Goal: Task Accomplishment & Management: Manage account settings

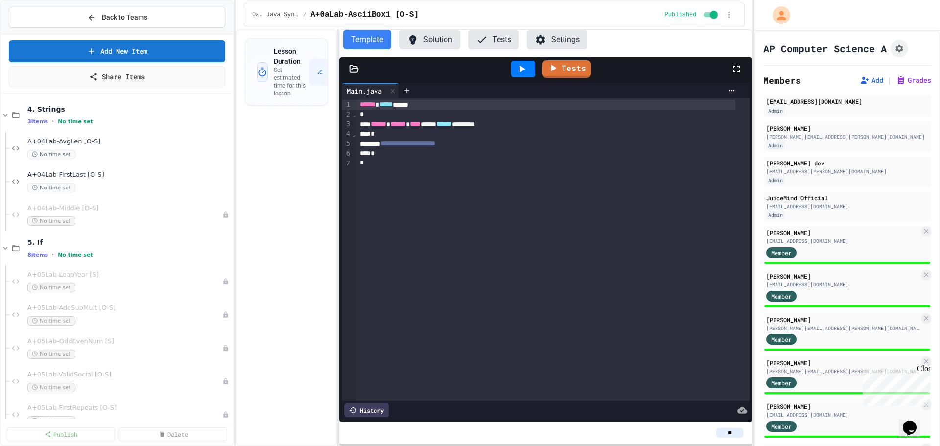
scroll to position [769, 0]
click at [75, 177] on span "A+04Lab-FirstLast [O-S]" at bounding box center [124, 177] width 194 height 8
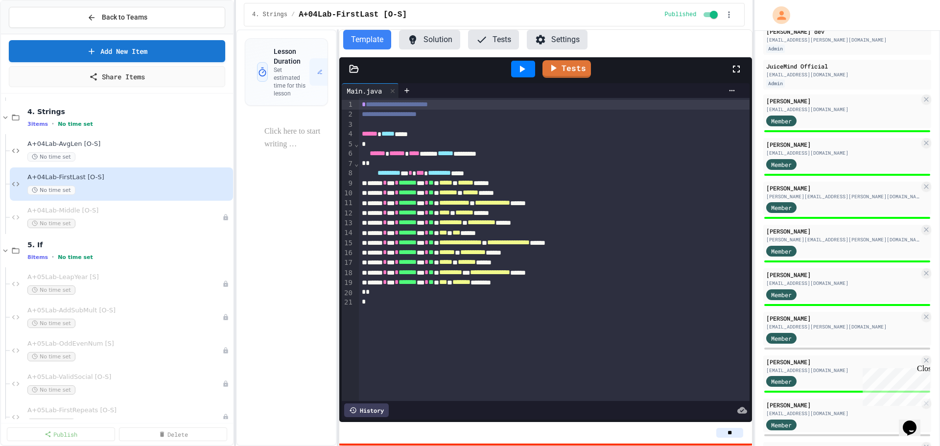
scroll to position [125, 0]
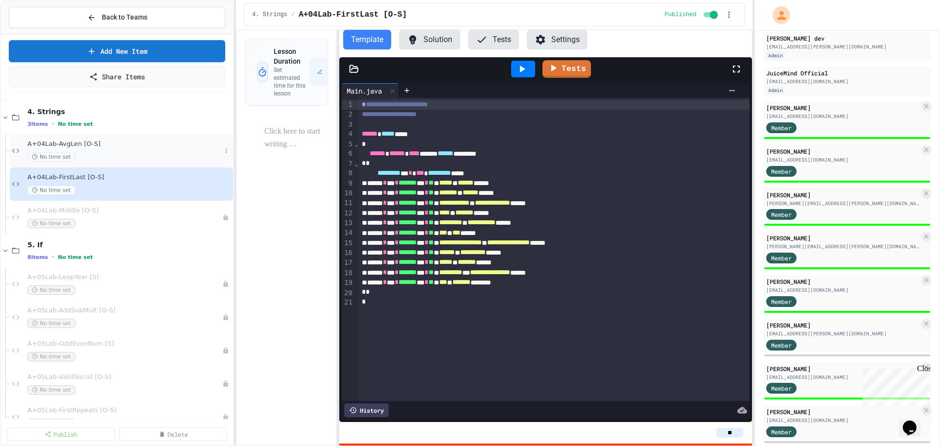
click at [74, 143] on span "A+04Lab-AvgLen [O-S]" at bounding box center [124, 144] width 194 height 8
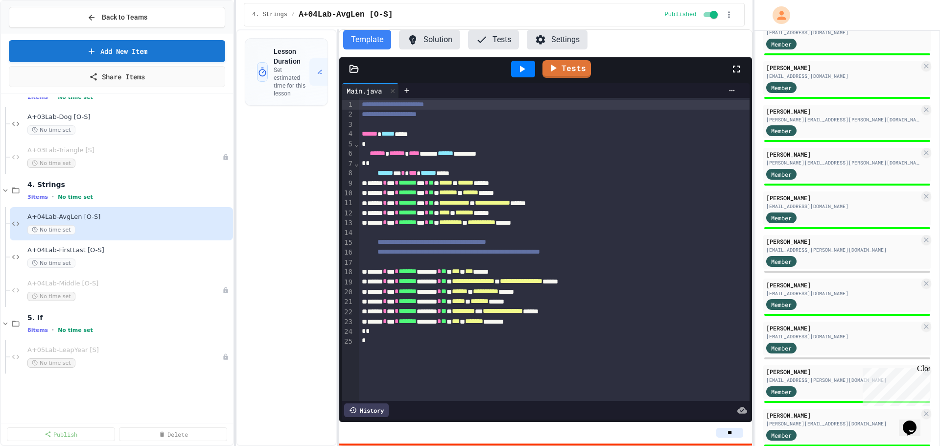
scroll to position [573, 0]
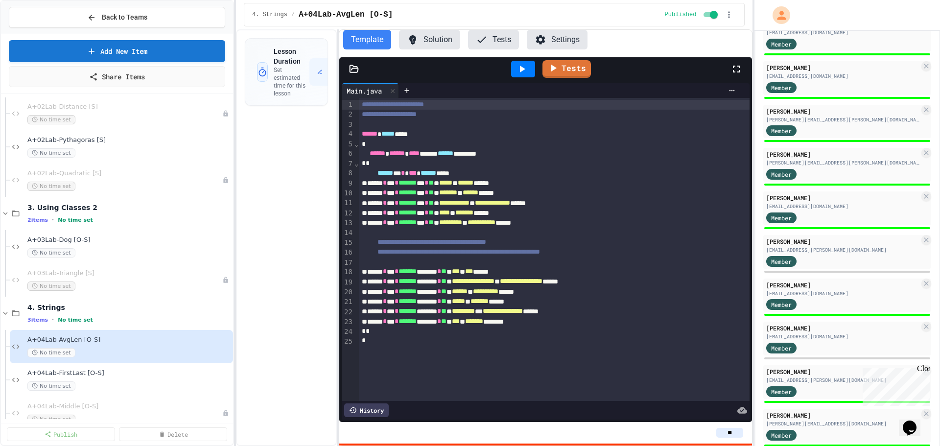
click at [73, 241] on span "A+03Lab-Dog [O-S]" at bounding box center [129, 240] width 204 height 8
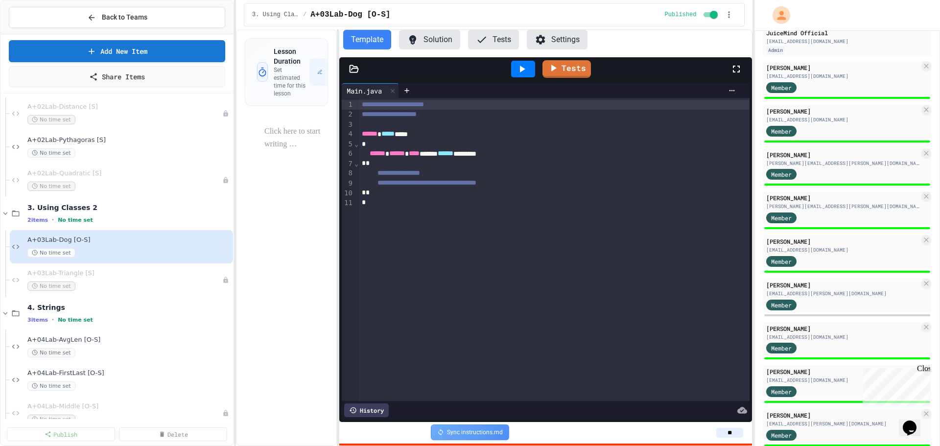
scroll to position [162, 0]
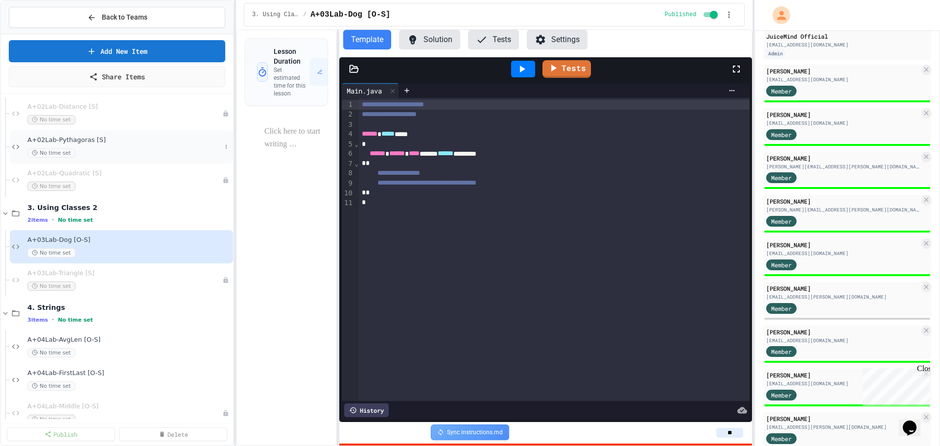
click at [77, 144] on span "A+02Lab-Pythagoras [S]" at bounding box center [124, 140] width 194 height 8
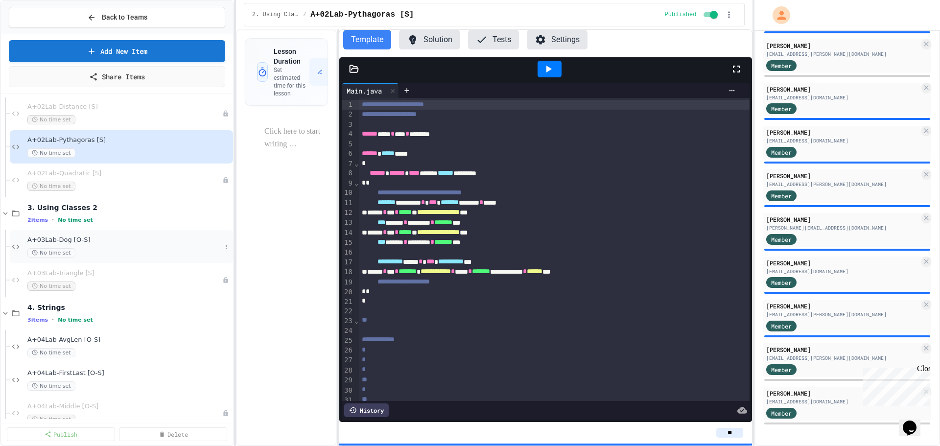
scroll to position [475, 0]
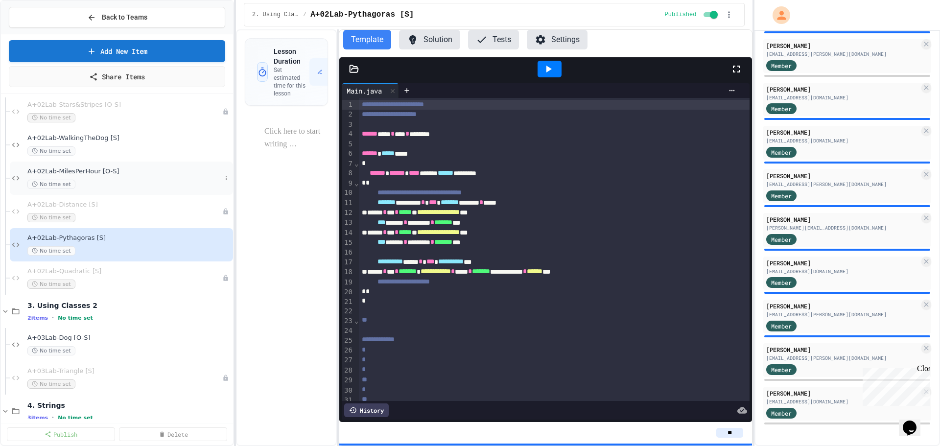
click at [93, 174] on span "A+02Lab-MilesPerHour [O-S]" at bounding box center [124, 172] width 194 height 8
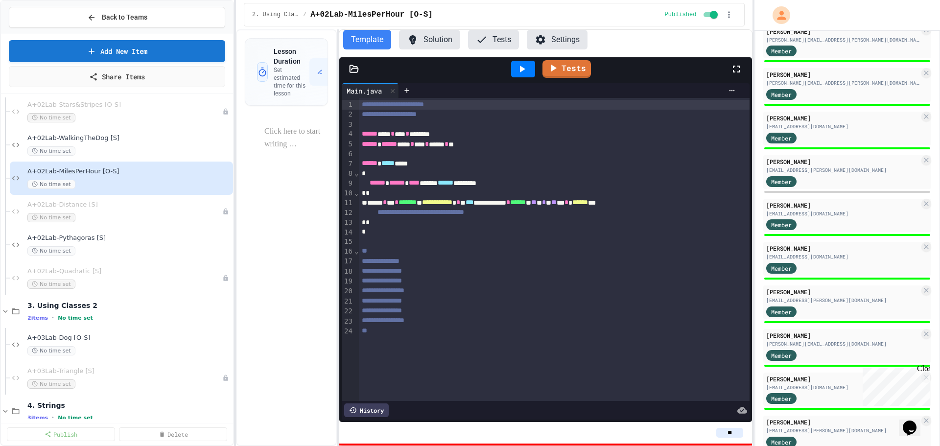
scroll to position [253, 0]
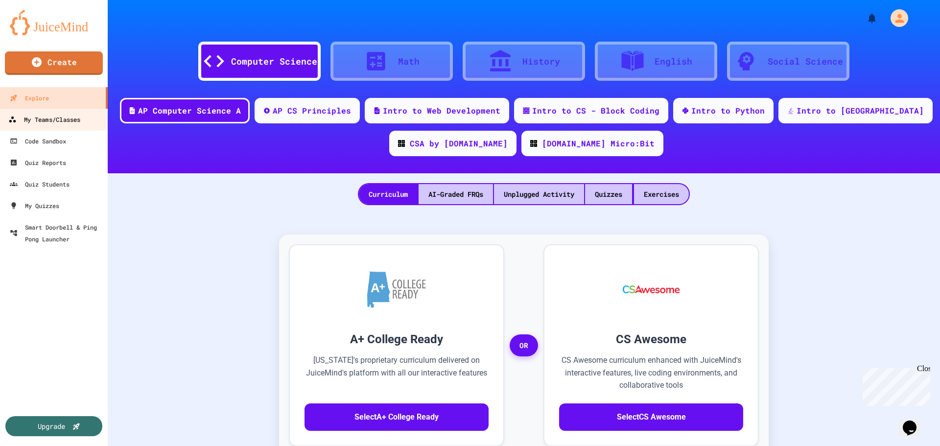
click at [33, 120] on div "My Teams/Classes" at bounding box center [44, 120] width 72 height 12
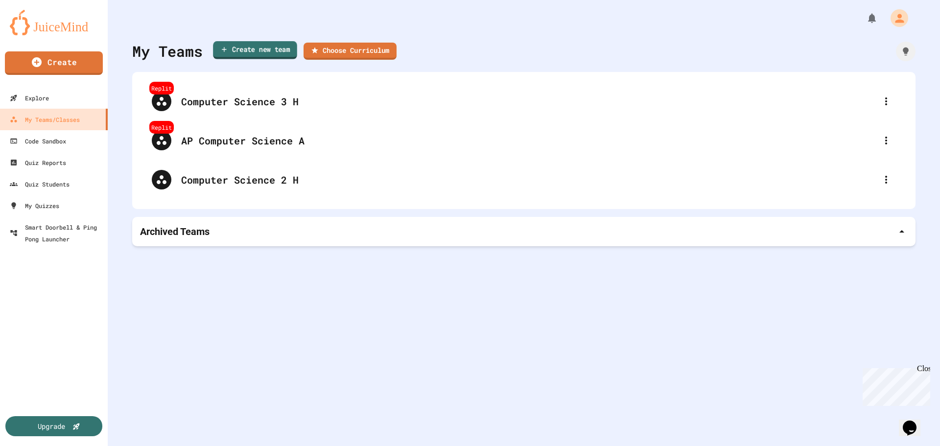
click at [261, 48] on link "Create new team" at bounding box center [255, 50] width 84 height 18
type input "********"
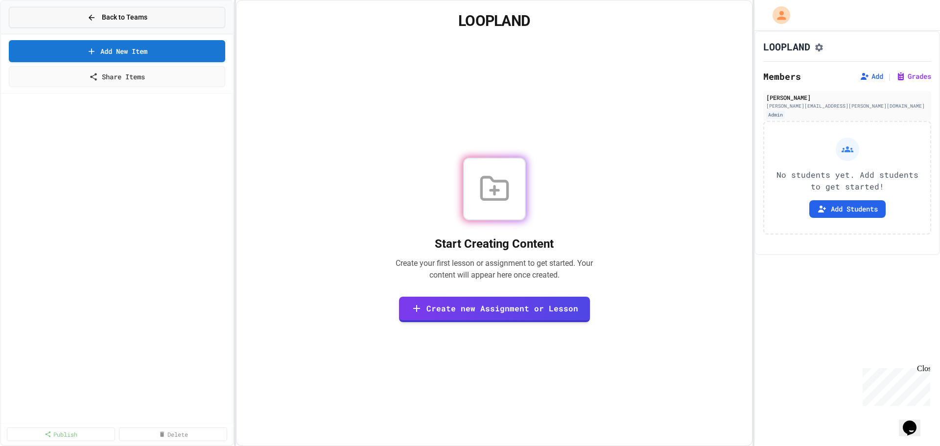
click at [112, 16] on span "Back to Teams" at bounding box center [125, 17] width 46 height 10
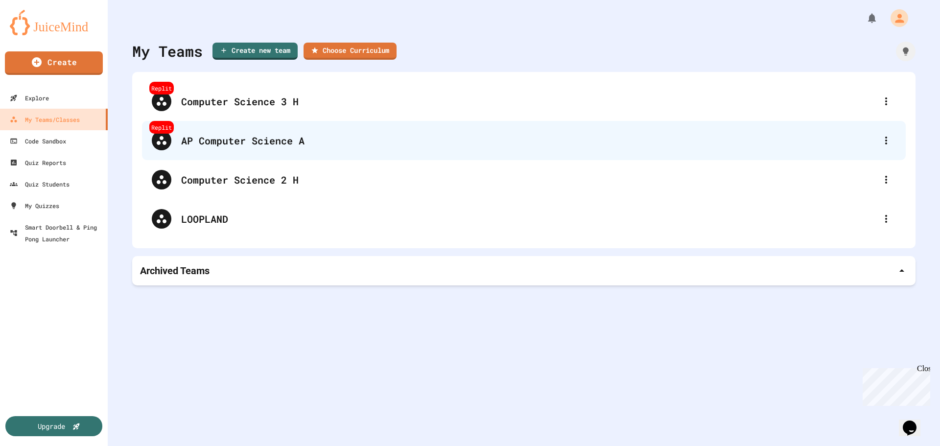
click at [251, 136] on div "AP Computer Science A" at bounding box center [529, 140] width 696 height 15
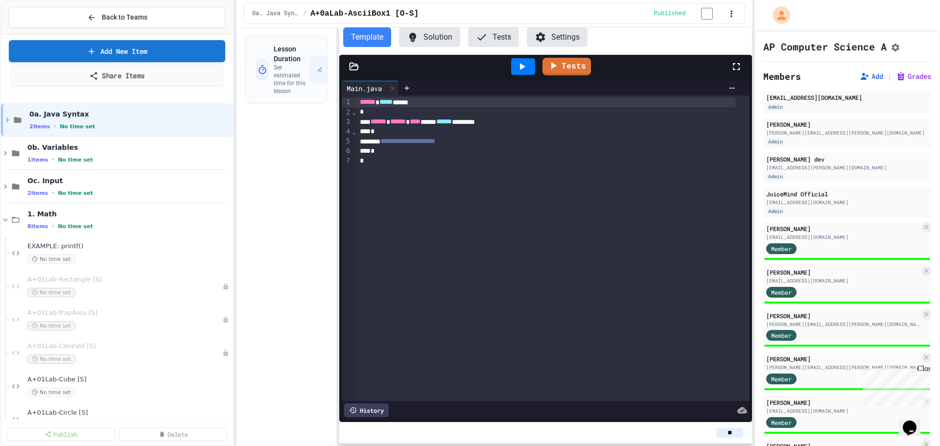
click at [98, 79] on link "Share Items" at bounding box center [117, 76] width 214 height 22
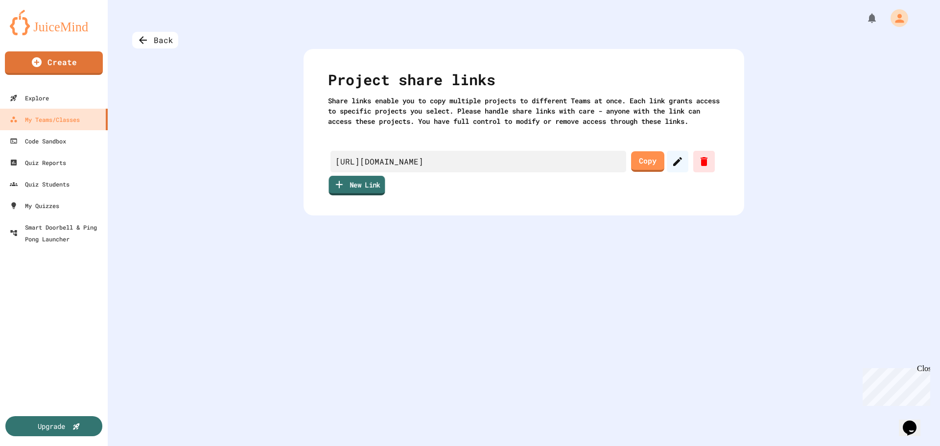
click at [360, 195] on link "New Link" at bounding box center [357, 186] width 56 height 20
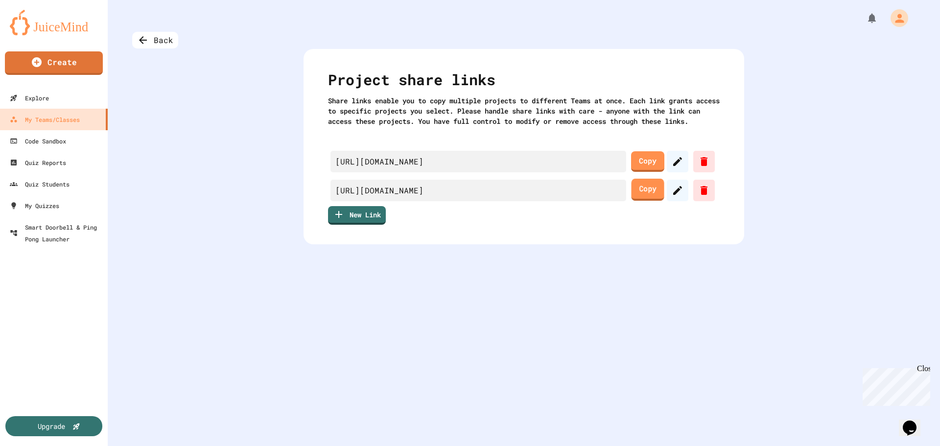
click at [641, 201] on link "Copy" at bounding box center [647, 190] width 33 height 22
click at [705, 168] on icon at bounding box center [704, 162] width 12 height 12
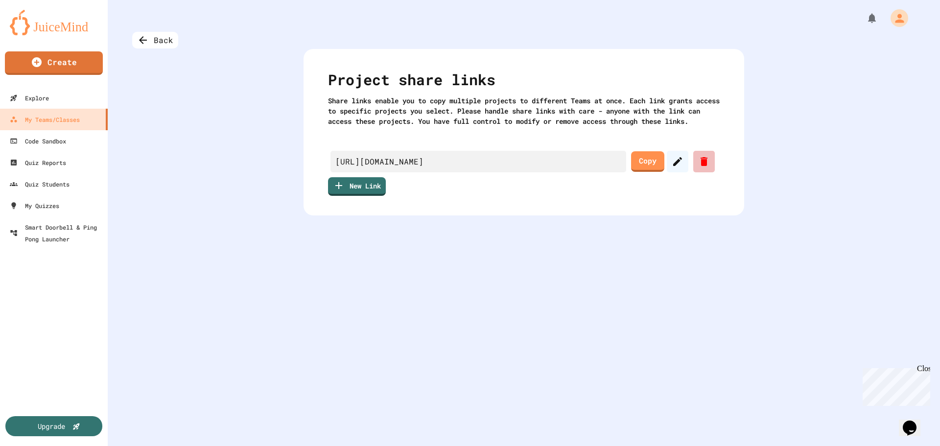
click at [701, 166] on icon at bounding box center [704, 161] width 7 height 9
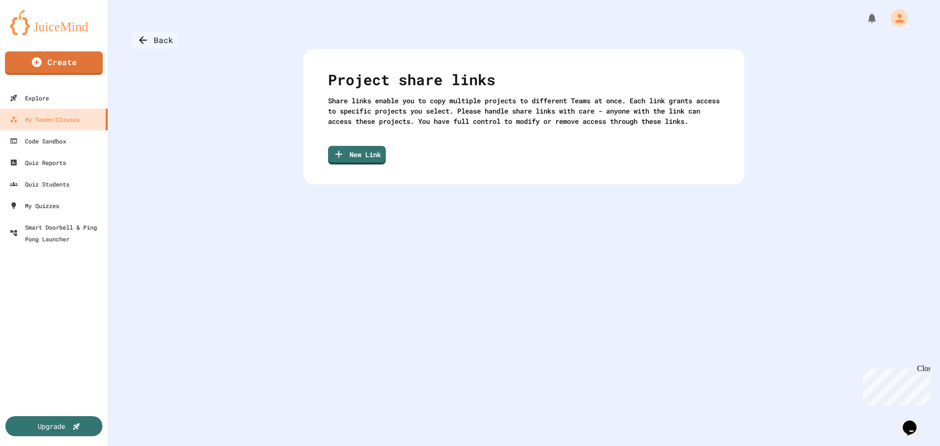
click at [160, 43] on div "Back" at bounding box center [155, 40] width 46 height 17
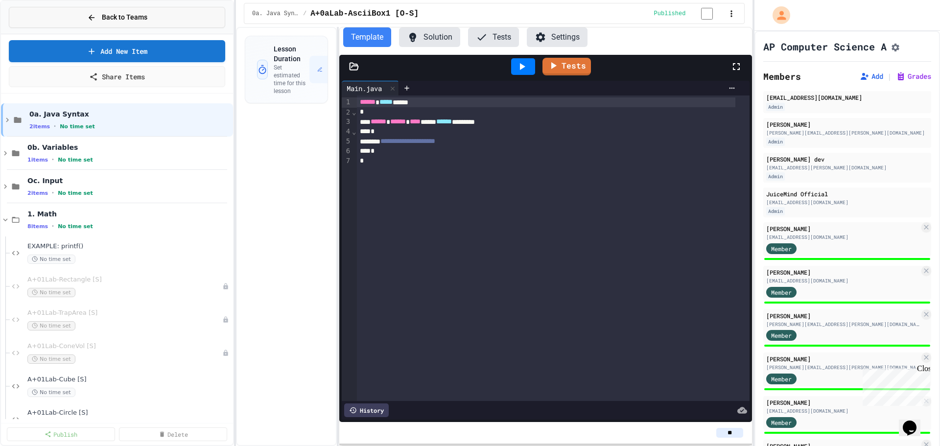
click at [110, 15] on span "Back to Teams" at bounding box center [125, 17] width 46 height 10
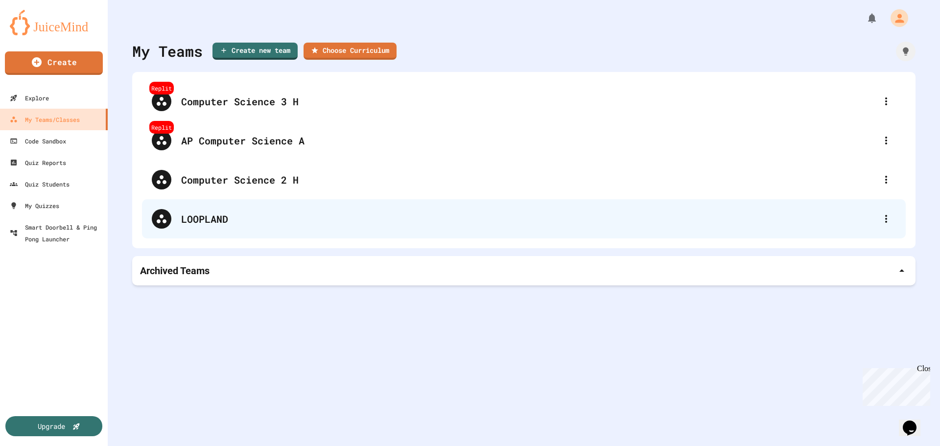
click at [216, 216] on div "LOOPLAND" at bounding box center [529, 219] width 696 height 15
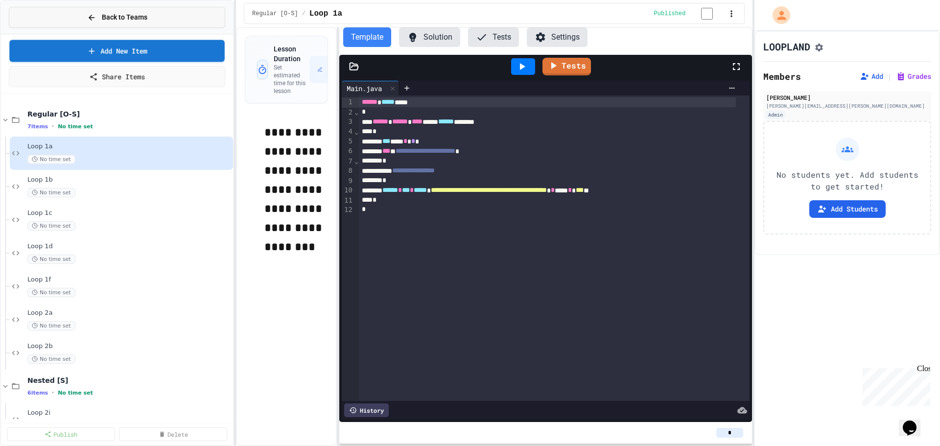
click at [119, 17] on span "Back to Teams" at bounding box center [125, 17] width 46 height 10
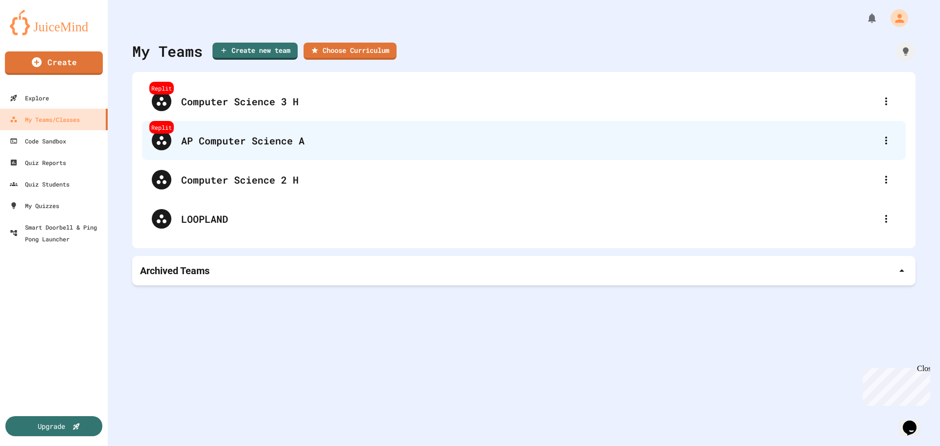
click at [224, 145] on div "AP Computer Science A" at bounding box center [529, 140] width 696 height 15
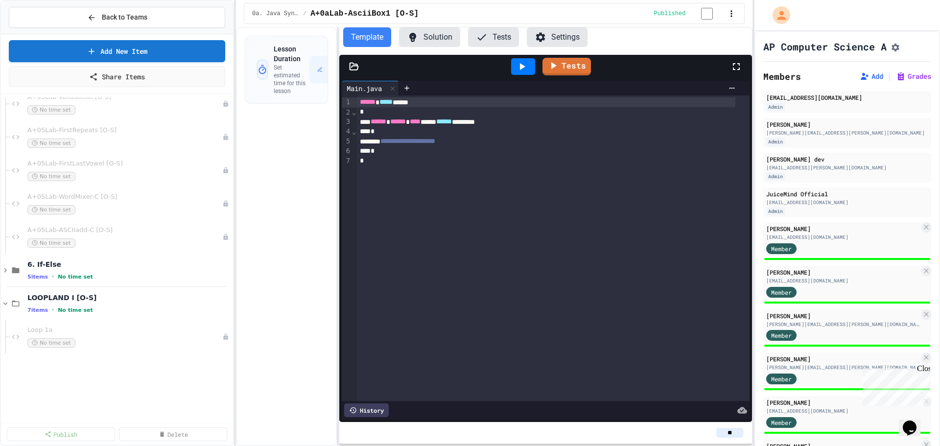
scroll to position [1127, 0]
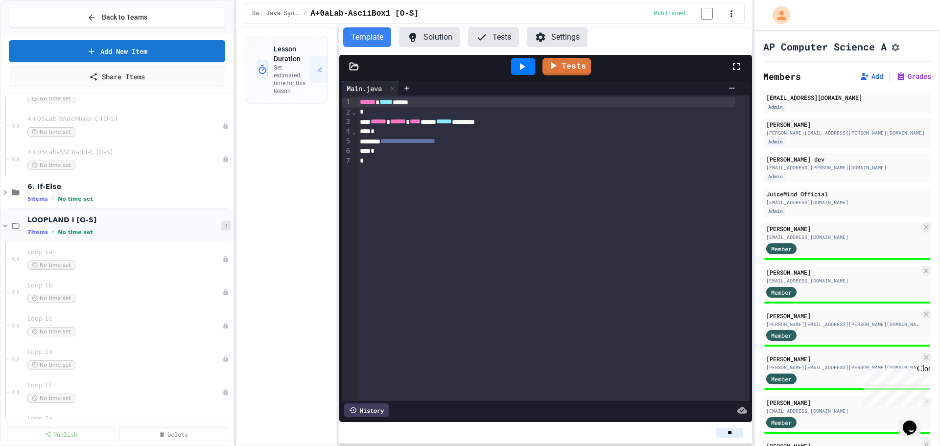
click at [223, 227] on icon at bounding box center [226, 226] width 6 height 6
click at [192, 293] on button "Delete" at bounding box center [194, 297] width 65 height 18
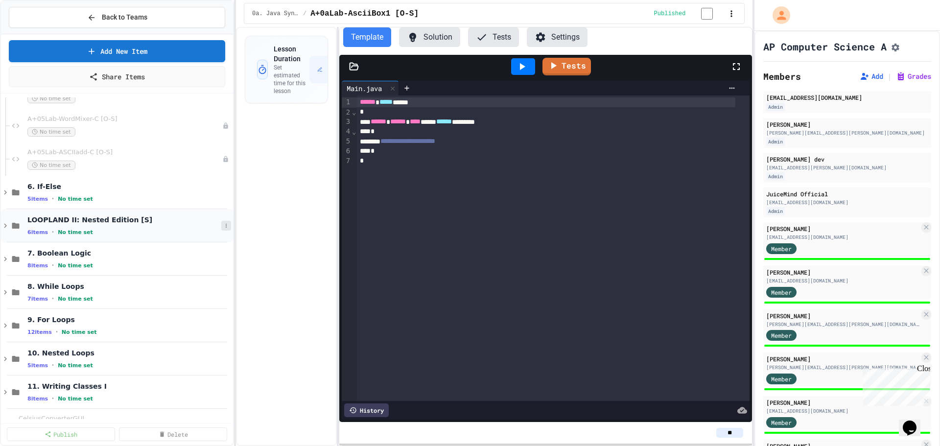
click at [223, 227] on icon at bounding box center [226, 226] width 6 height 6
click at [195, 291] on button "Delete" at bounding box center [194, 297] width 65 height 18
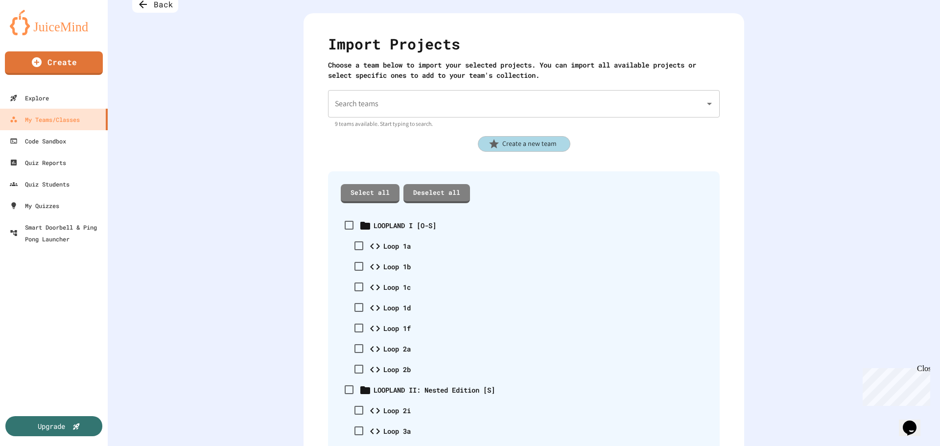
scroll to position [98, 0]
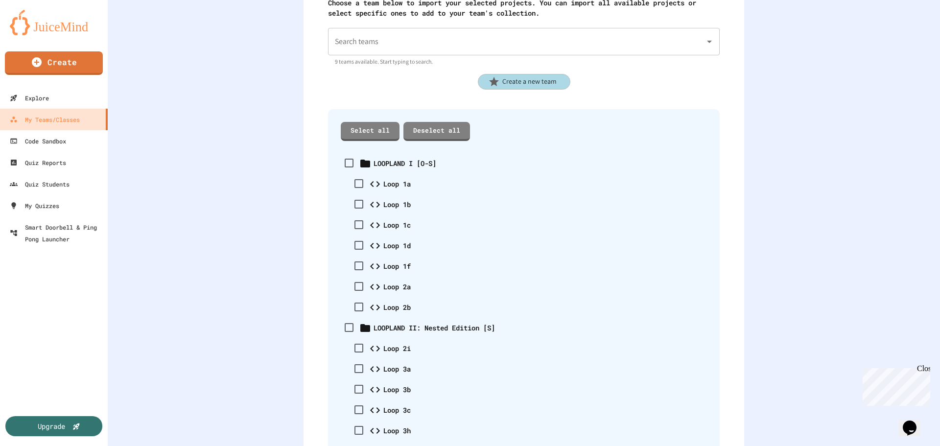
click at [706, 43] on icon "Open" at bounding box center [710, 42] width 12 height 12
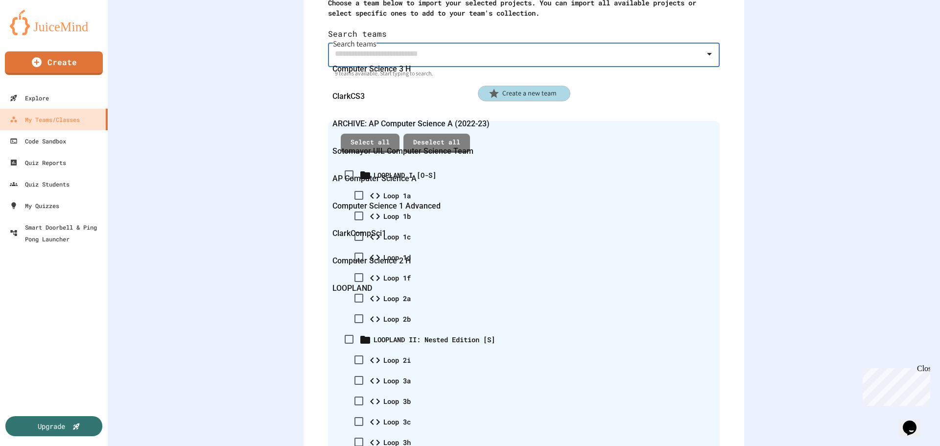
scroll to position [76, 0]
click at [587, 275] on div "LOOPLAND" at bounding box center [521, 288] width 392 height 27
type input "********"
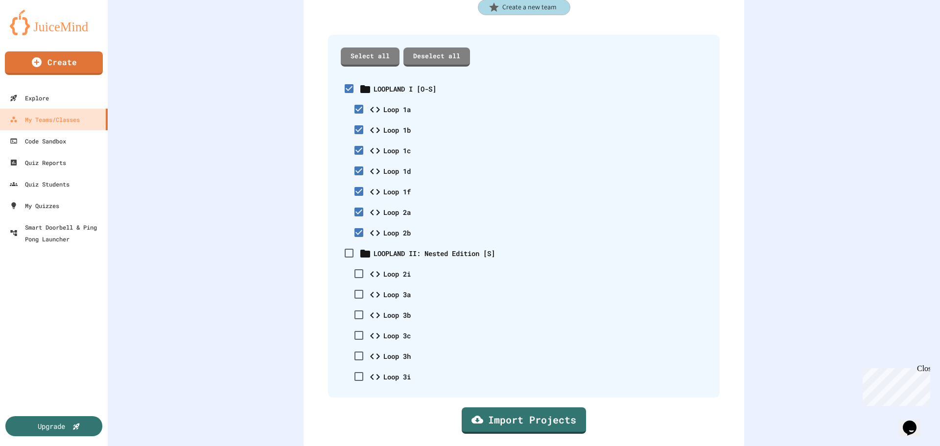
scroll to position [187, 0]
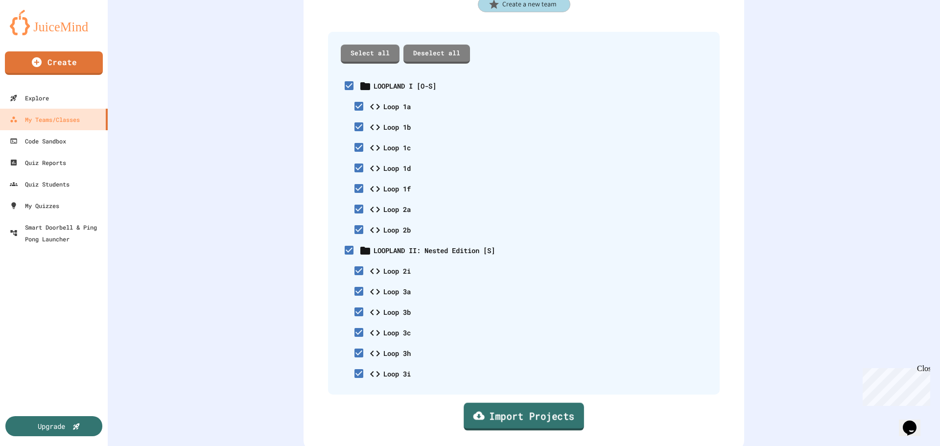
click at [514, 404] on link "Import Projects" at bounding box center [524, 417] width 120 height 28
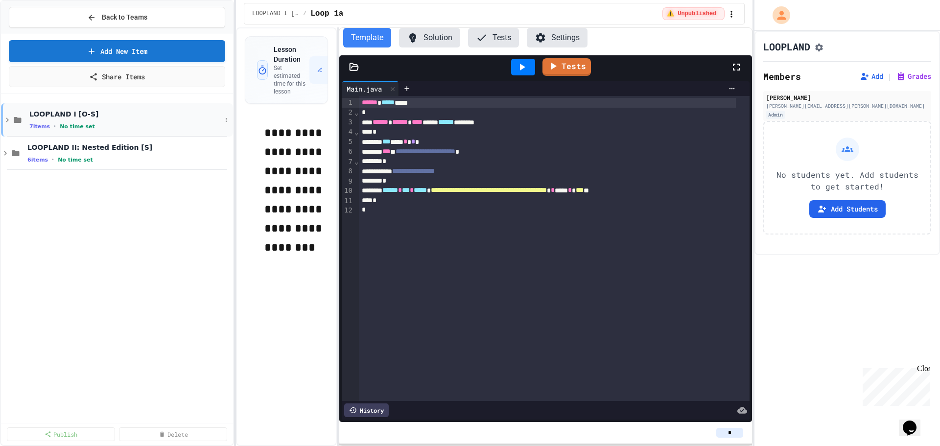
click at [6, 120] on icon at bounding box center [7, 120] width 9 height 9
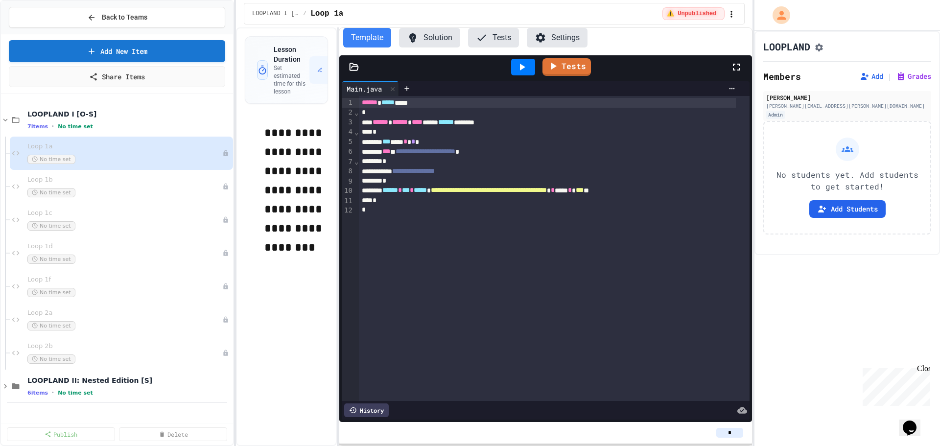
click at [6, 120] on icon at bounding box center [5, 120] width 4 height 3
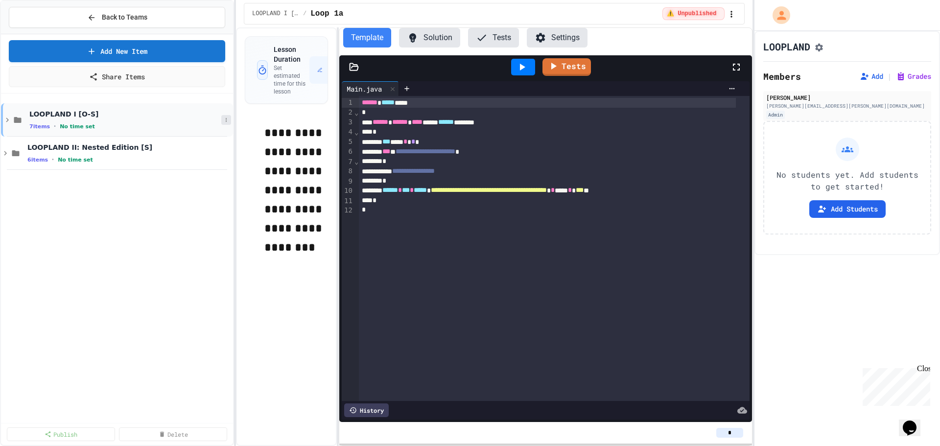
click at [224, 120] on icon at bounding box center [226, 120] width 6 height 6
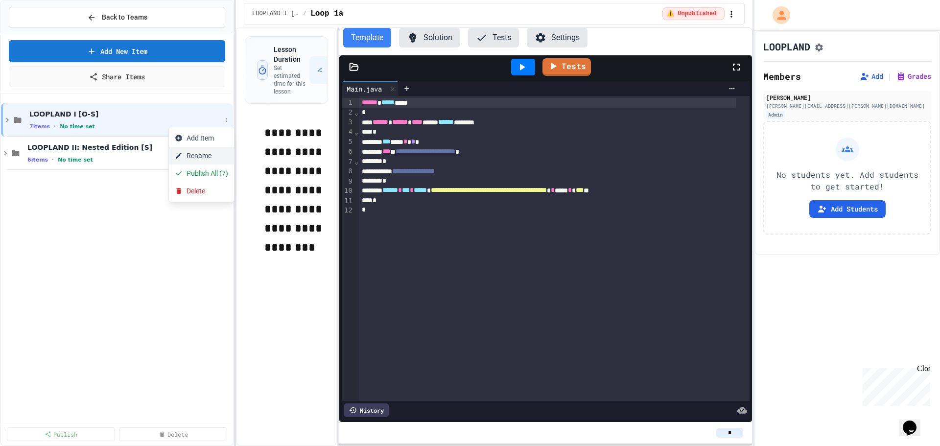
click at [204, 156] on button "Rename" at bounding box center [201, 156] width 65 height 18
click at [56, 120] on input "**********" at bounding box center [124, 120] width 194 height 14
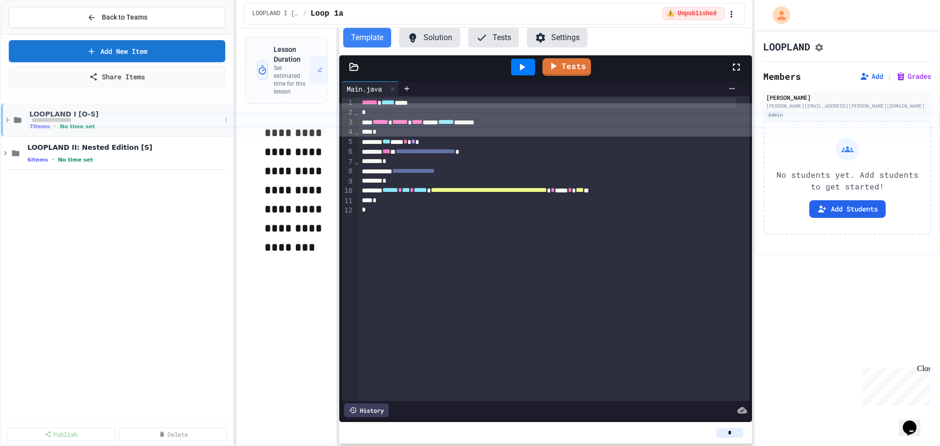
drag, startPoint x: 72, startPoint y: 120, endPoint x: 43, endPoint y: 121, distance: 28.4
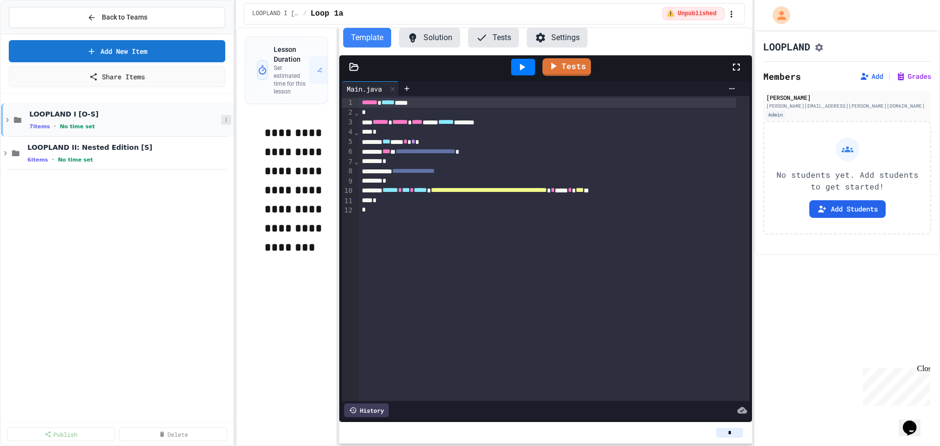
click at [226, 121] on icon at bounding box center [226, 120] width 1 height 4
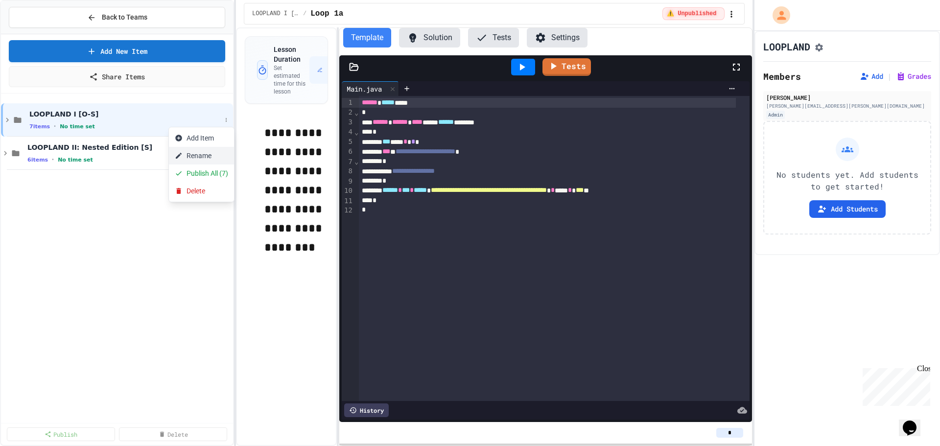
click at [207, 152] on button "Rename" at bounding box center [201, 156] width 65 height 18
type input "**********"
click at [227, 155] on icon at bounding box center [226, 153] width 6 height 6
click at [206, 188] on button "Rename" at bounding box center [201, 189] width 65 height 18
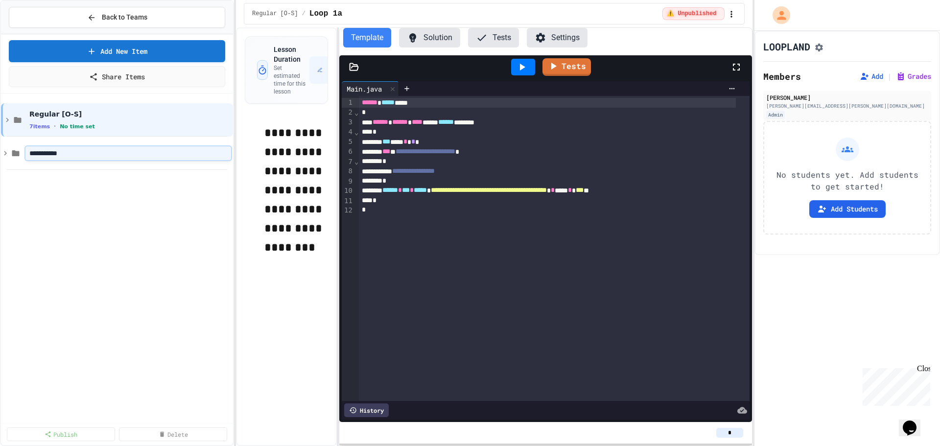
type input "**********"
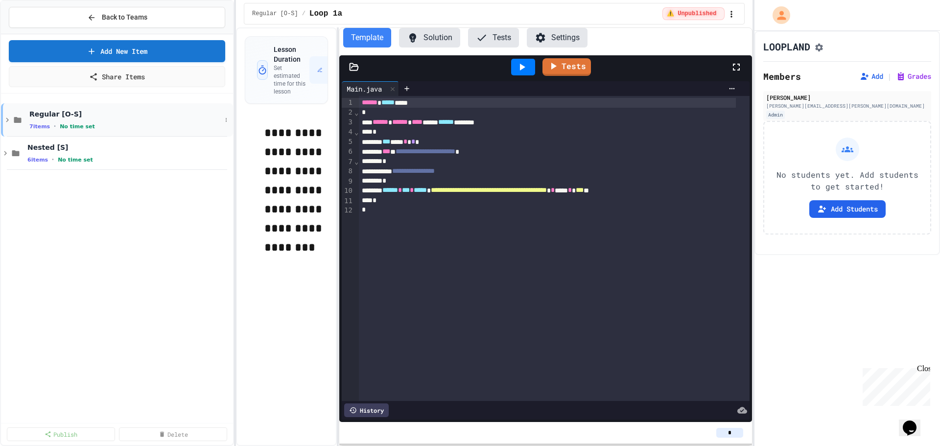
click at [5, 119] on icon at bounding box center [7, 120] width 9 height 9
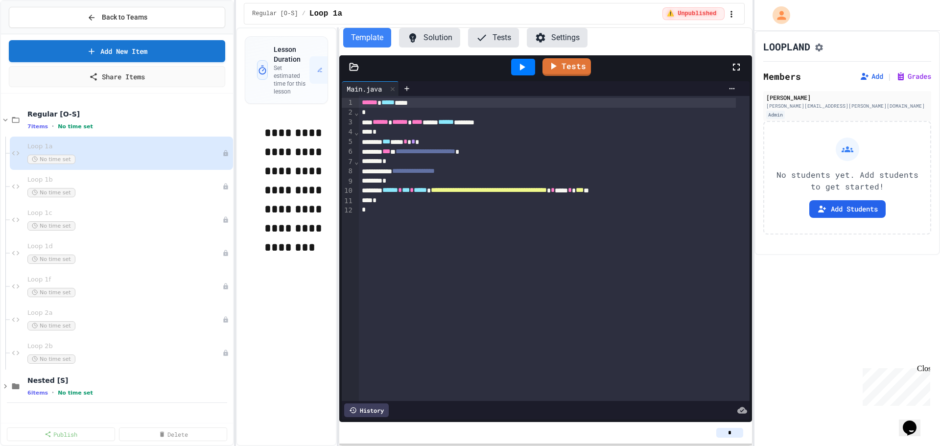
click at [5, 119] on icon at bounding box center [5, 120] width 9 height 9
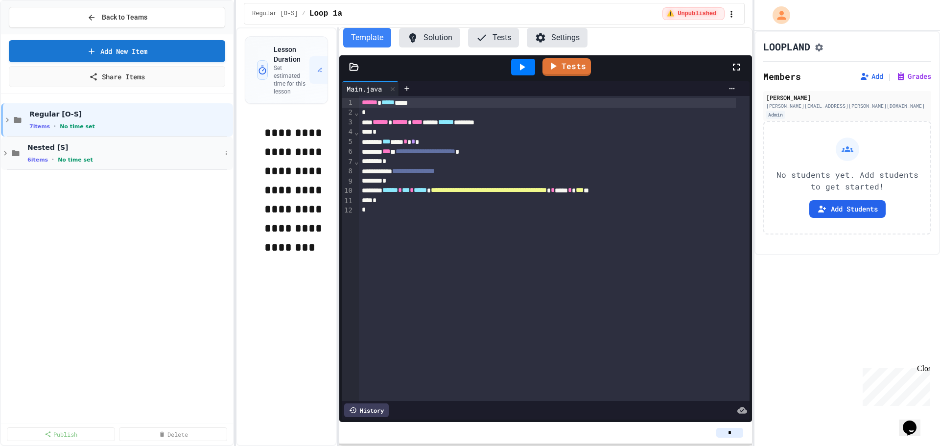
click at [6, 156] on icon at bounding box center [5, 153] width 9 height 9
click at [227, 154] on icon at bounding box center [226, 153] width 6 height 6
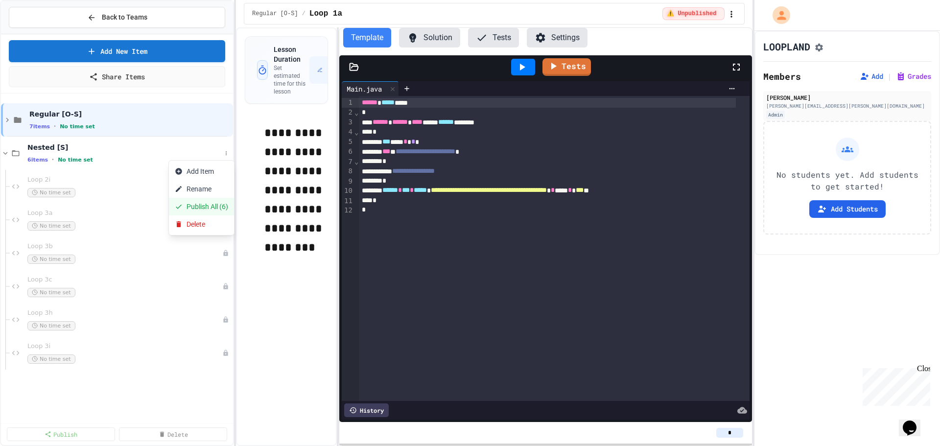
click at [212, 205] on button "Publish All (6)" at bounding box center [201, 207] width 65 height 18
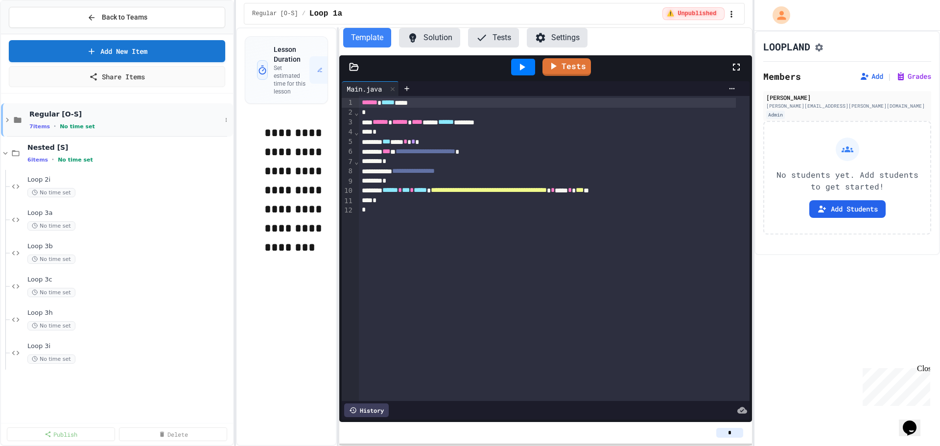
click at [7, 121] on icon at bounding box center [7, 120] width 3 height 4
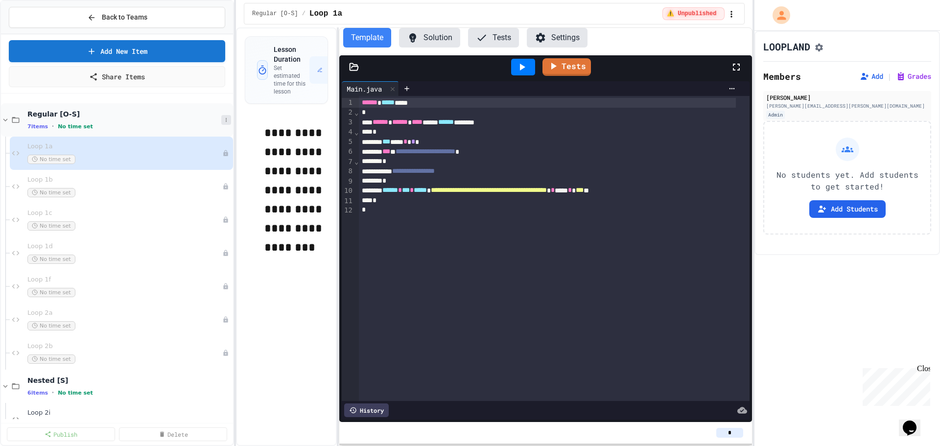
click at [226, 120] on icon at bounding box center [226, 120] width 1 height 4
click at [204, 170] on button "Publish All (7)" at bounding box center [194, 174] width 65 height 18
